Goal: Task Accomplishment & Management: Manage account settings

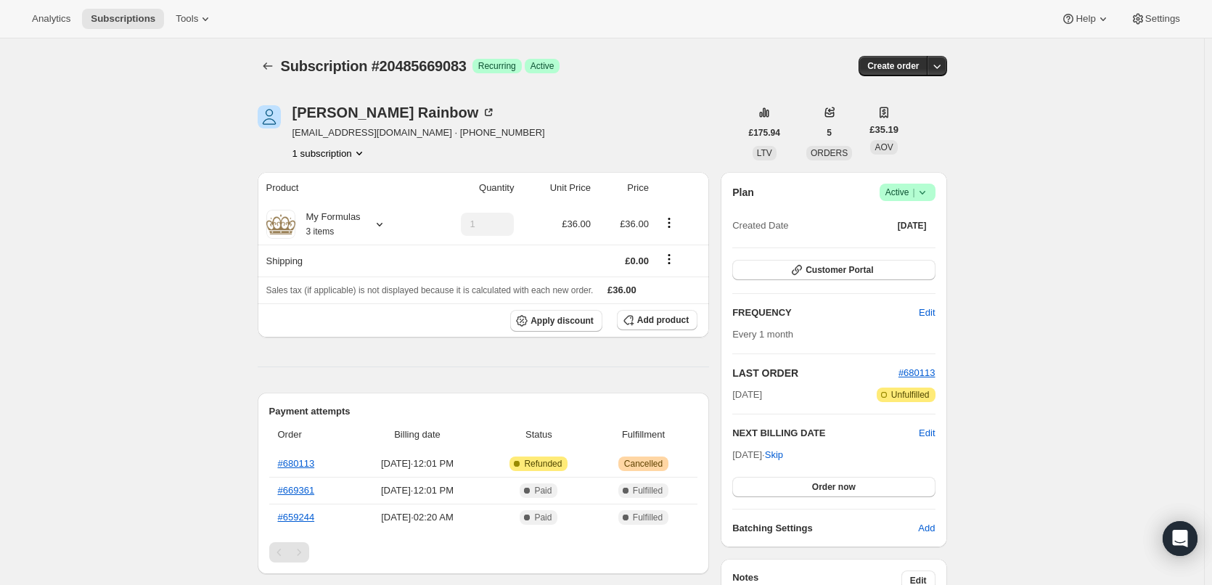
click at [928, 194] on icon at bounding box center [922, 192] width 15 height 15
click at [898, 249] on span "Cancel subscription" at bounding box center [912, 245] width 82 height 11
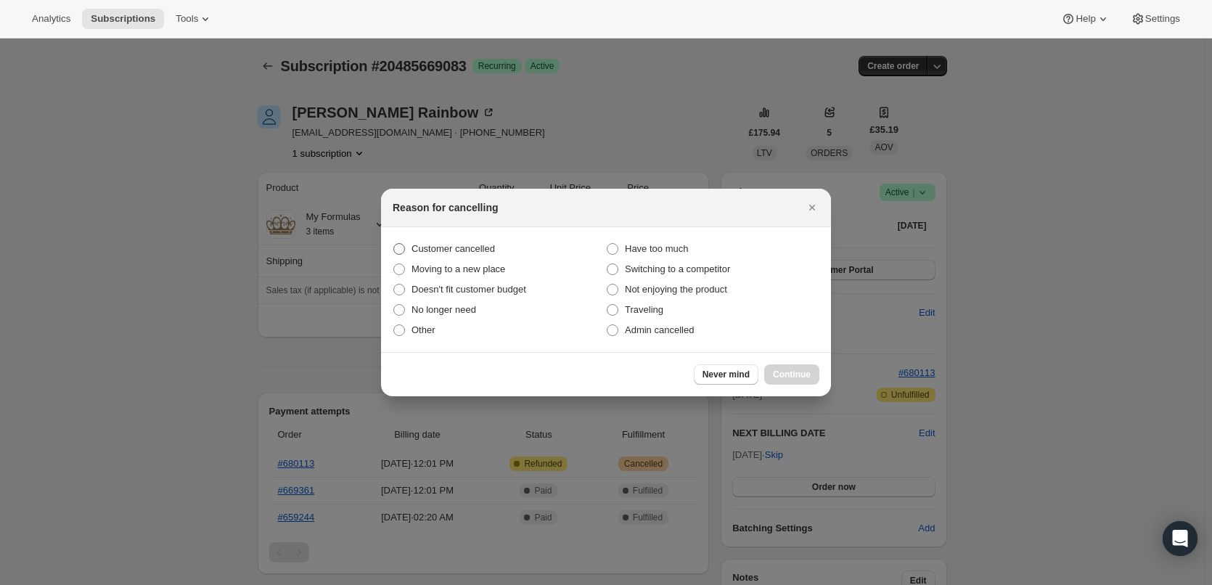
click at [480, 253] on span "Customer cancelled" at bounding box center [453, 248] width 83 height 11
click at [394, 244] on input "Customer cancelled" at bounding box center [393, 243] width 1 height 1
radio input "true"
click at [789, 377] on span "Continue" at bounding box center [792, 375] width 38 height 12
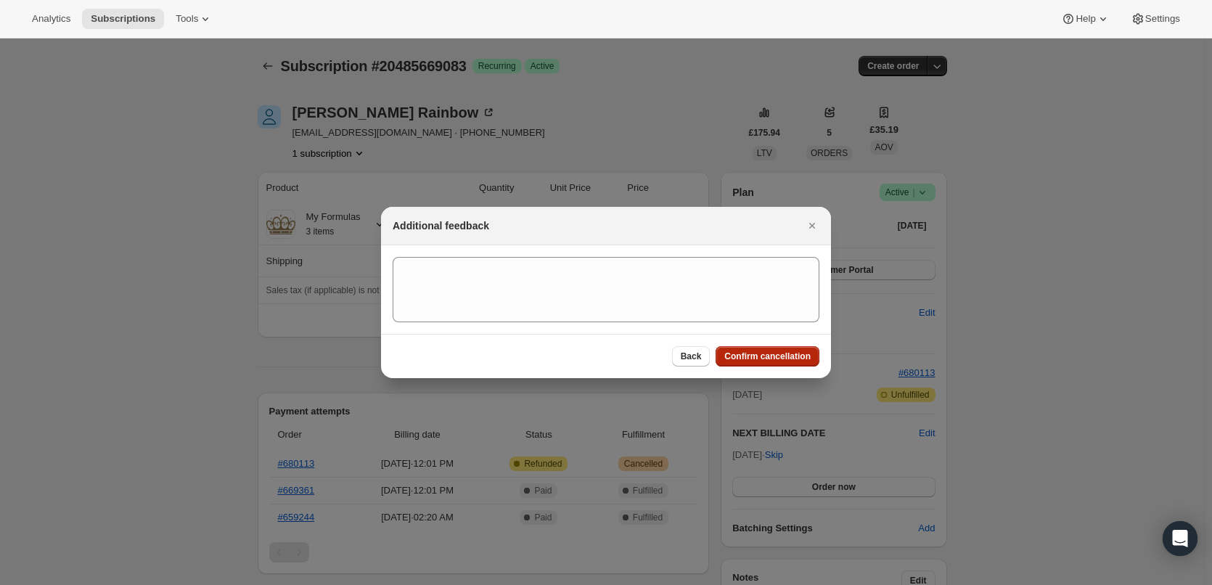
click at [768, 351] on button "Confirm cancellation" at bounding box center [768, 356] width 104 height 20
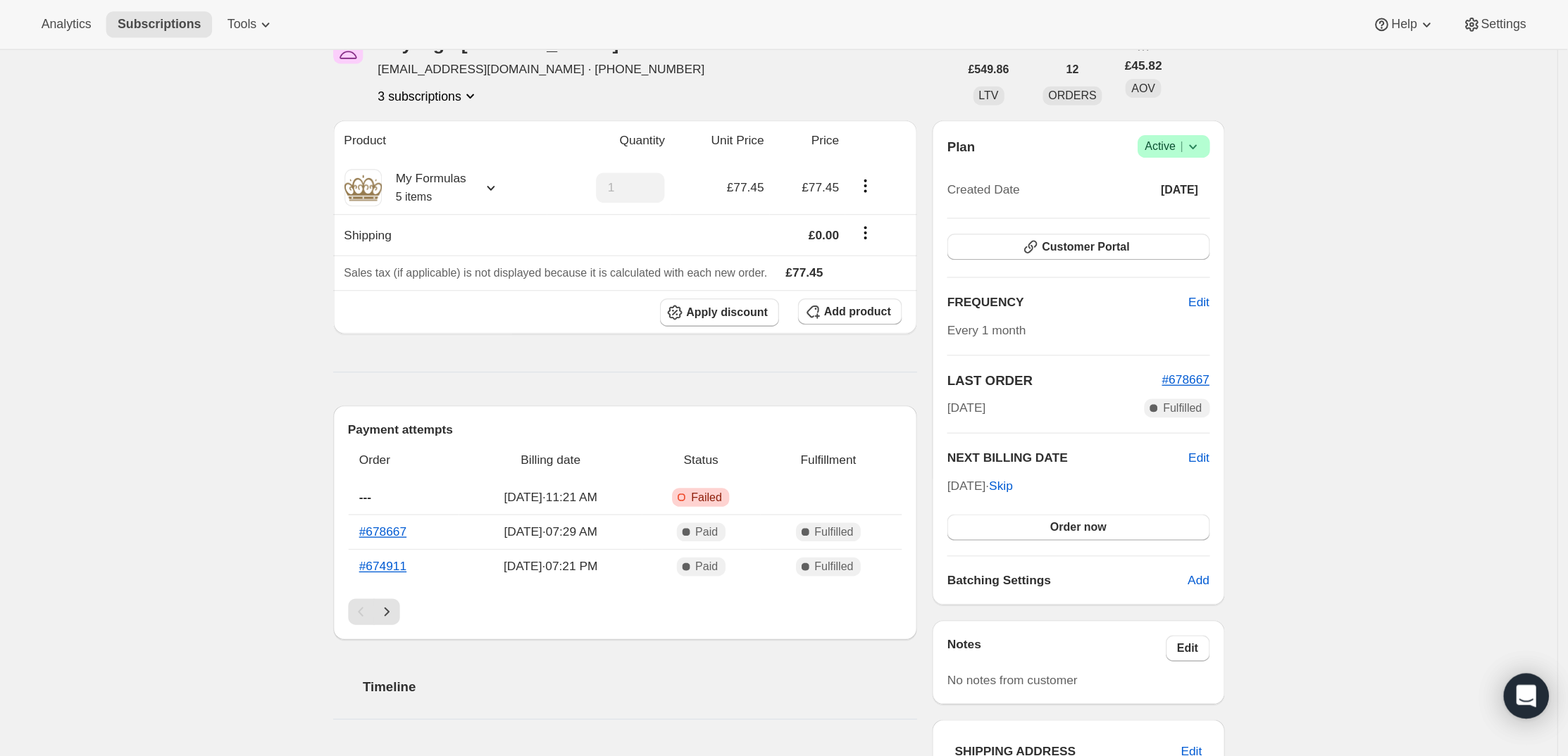
scroll to position [71, 0]
